Goal: Use online tool/utility: Use online tool/utility

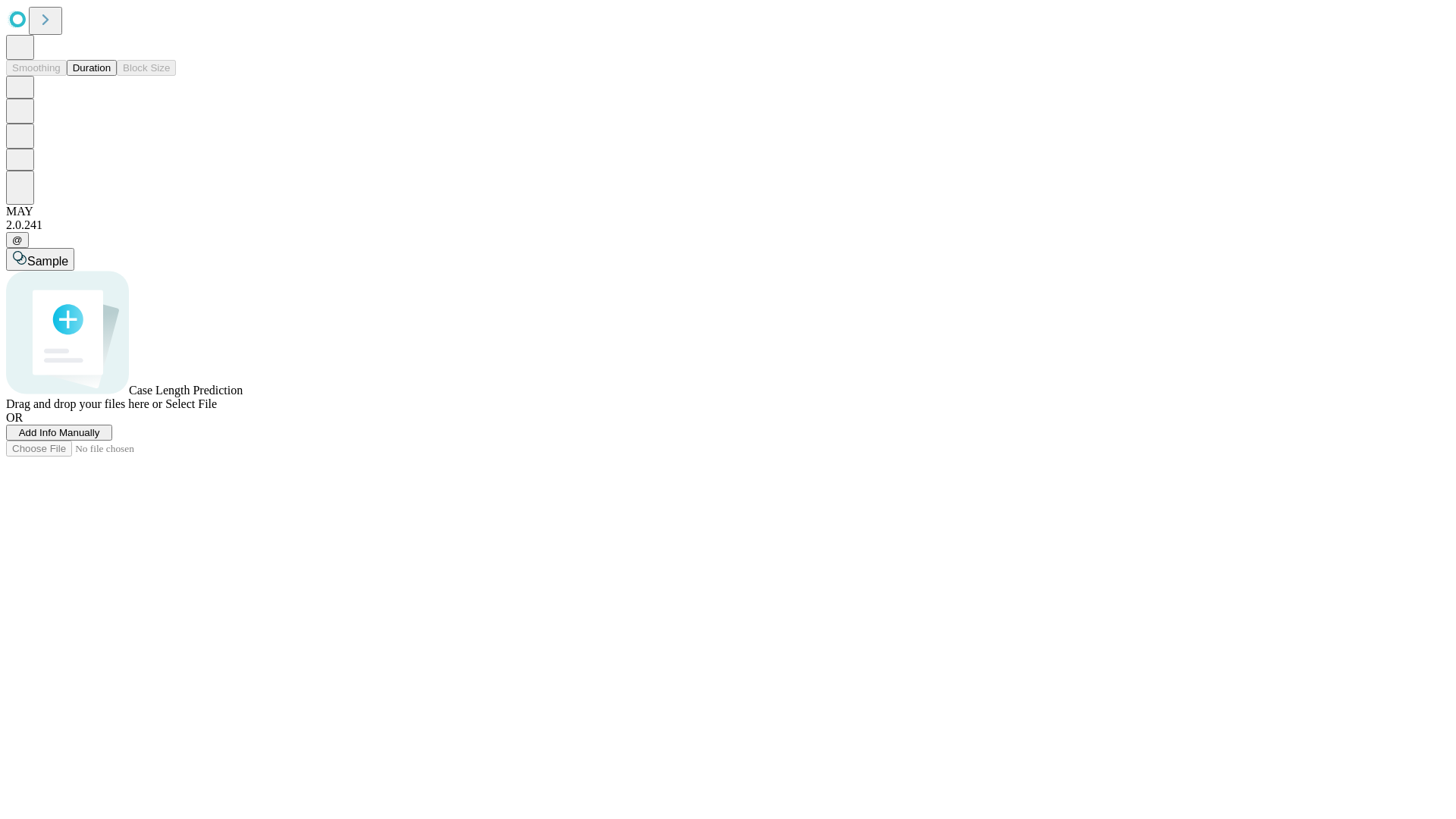
click at [110, 76] on button "Duration" at bounding box center [92, 68] width 50 height 16
click at [217, 410] on span "Select File" at bounding box center [191, 403] width 51 height 13
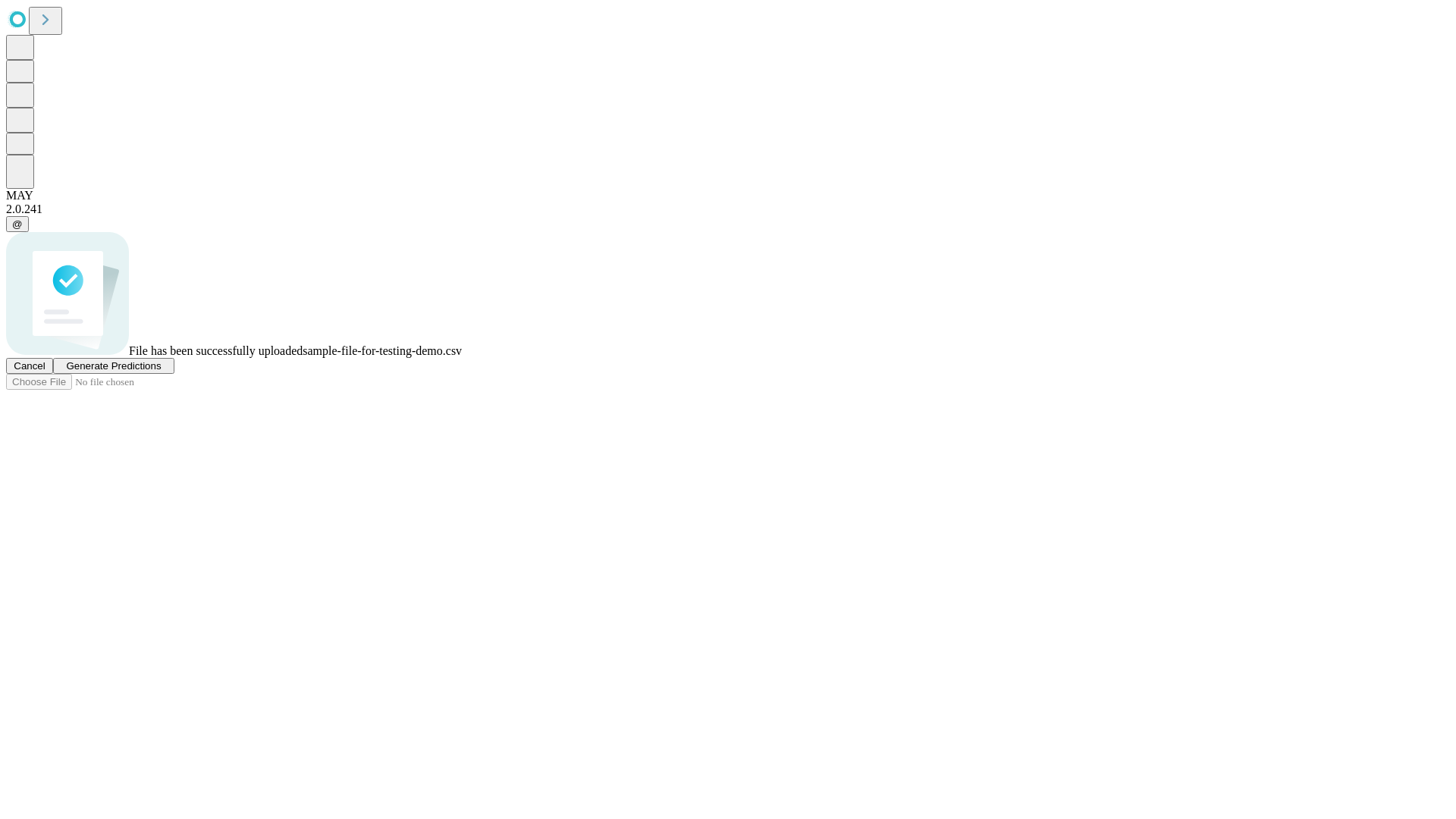
click at [161, 371] on span "Generate Predictions" at bounding box center [113, 365] width 95 height 12
